Goal: Information Seeking & Learning: Understand process/instructions

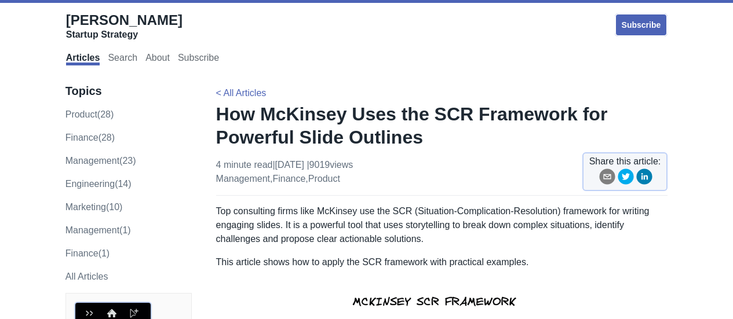
scroll to position [435, 0]
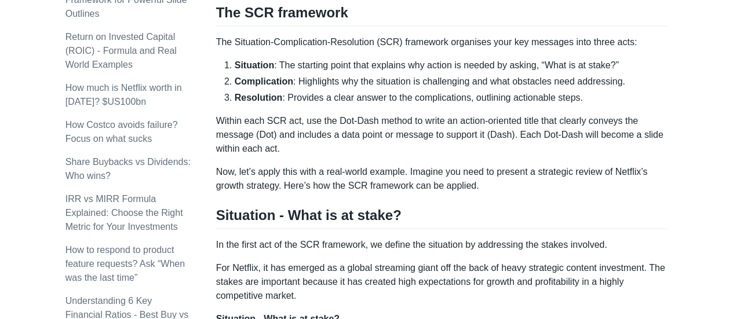
scroll to position [580, 0]
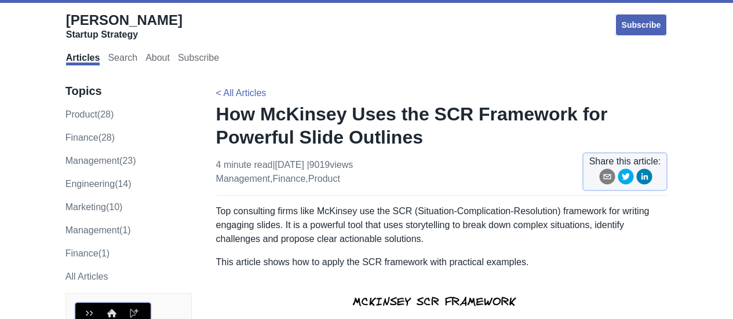
scroll to position [435, 0]
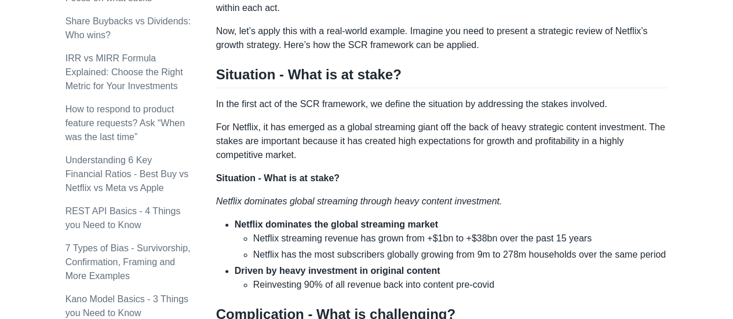
scroll to position [870, 0]
